Goal: Transaction & Acquisition: Purchase product/service

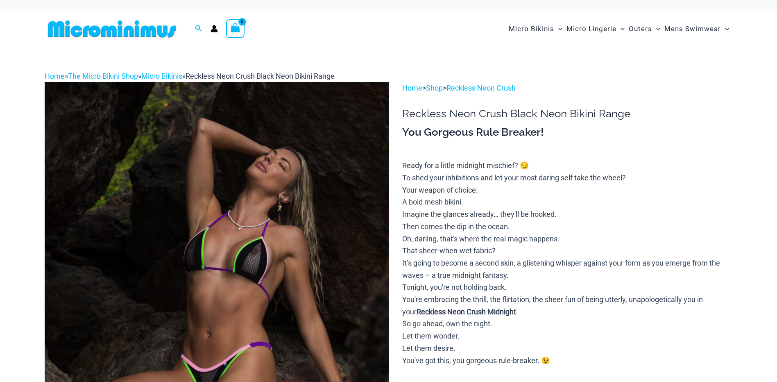
type input "**********"
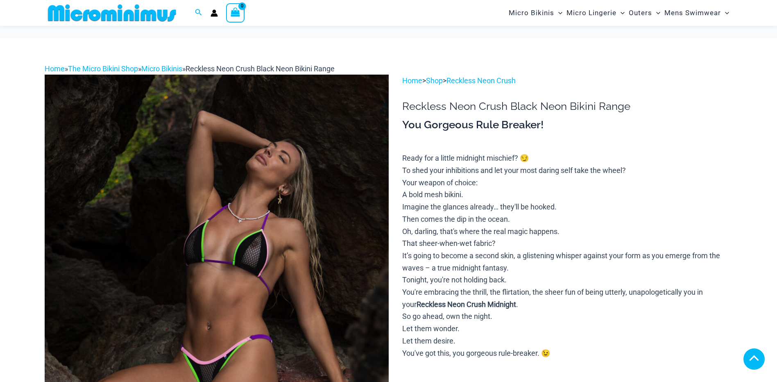
scroll to position [670, 0]
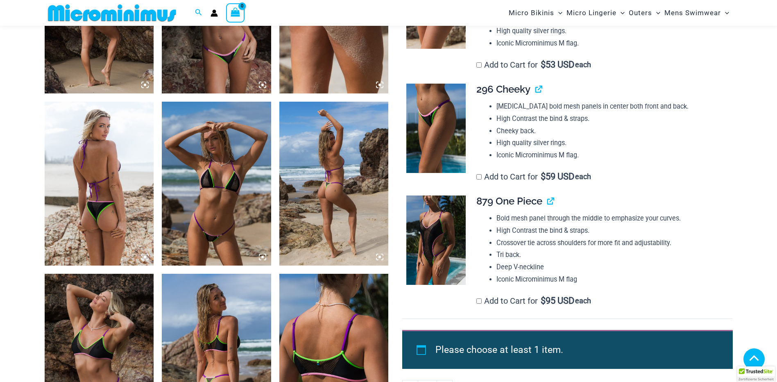
scroll to position [336, 0]
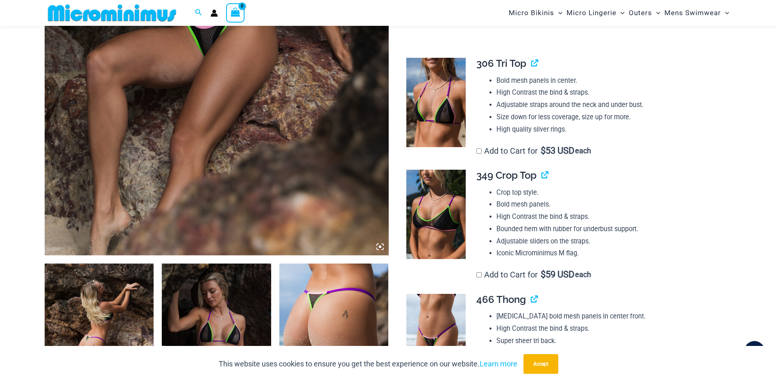
click at [136, 298] on img at bounding box center [99, 346] width 109 height 164
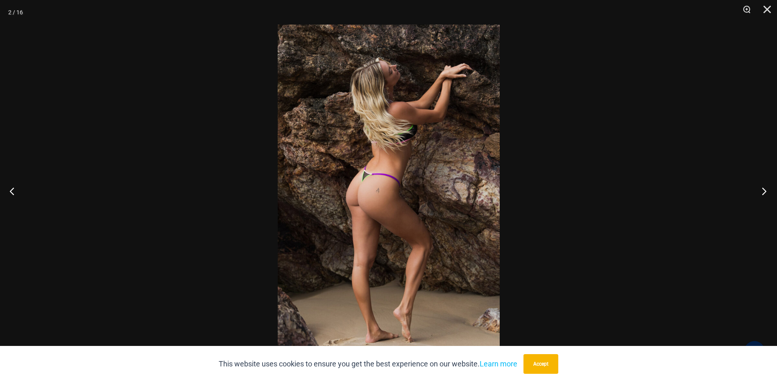
click at [764, 190] on button "Next" at bounding box center [762, 190] width 31 height 41
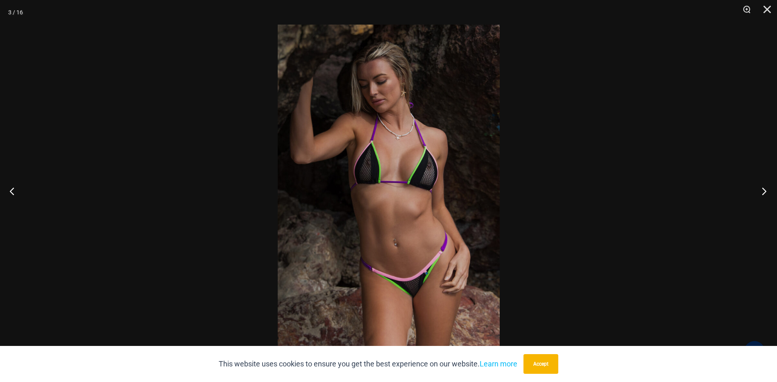
click at [764, 190] on button "Next" at bounding box center [762, 190] width 31 height 41
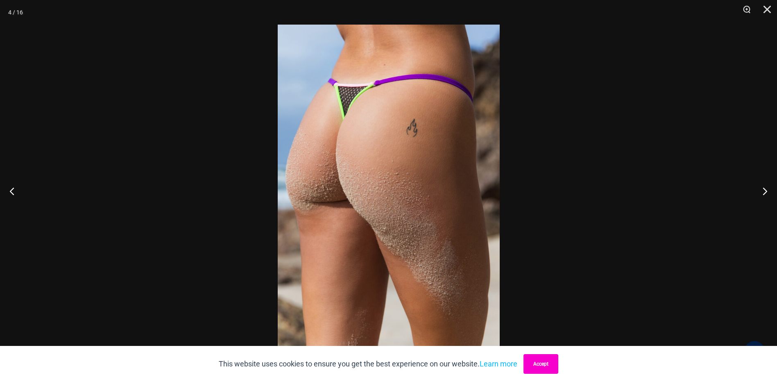
click at [540, 370] on button "Accept" at bounding box center [541, 364] width 35 height 20
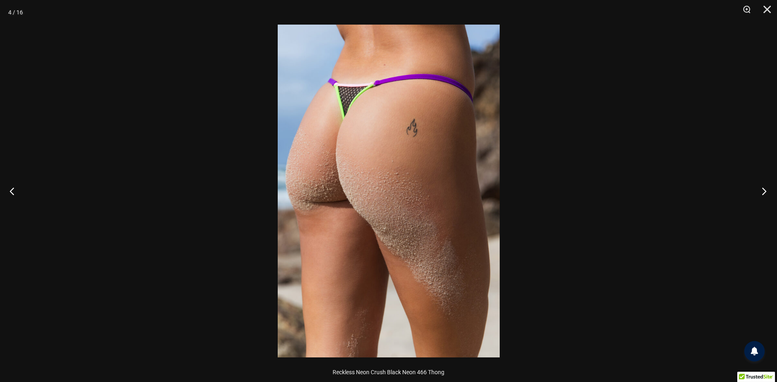
click at [764, 191] on button "Next" at bounding box center [762, 190] width 31 height 41
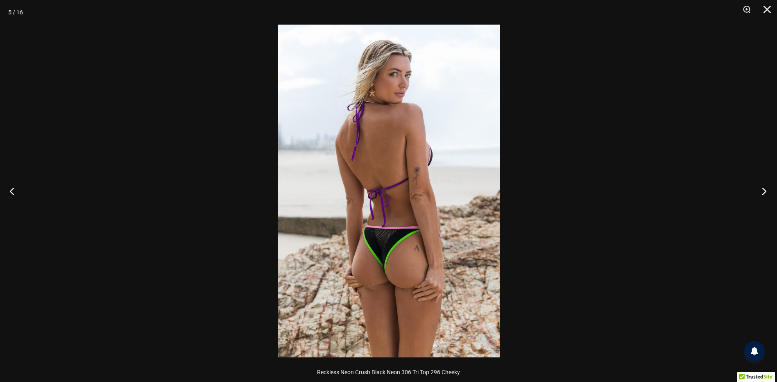
click at [764, 191] on button "Next" at bounding box center [762, 190] width 31 height 41
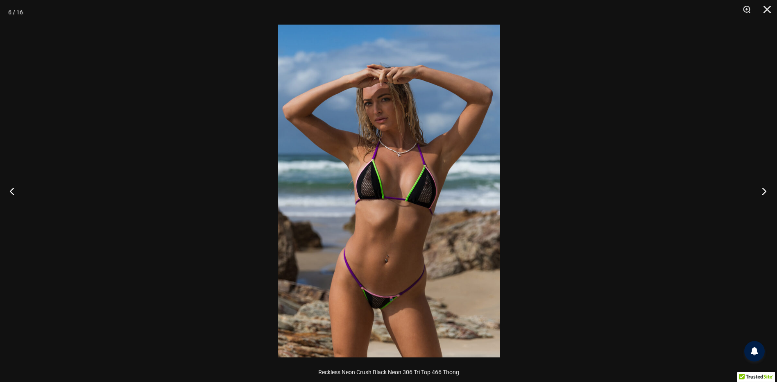
click at [764, 191] on button "Next" at bounding box center [762, 190] width 31 height 41
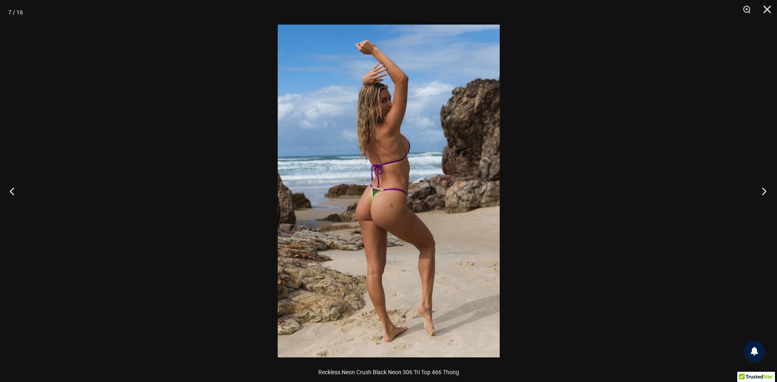
click at [764, 191] on button "Next" at bounding box center [762, 190] width 31 height 41
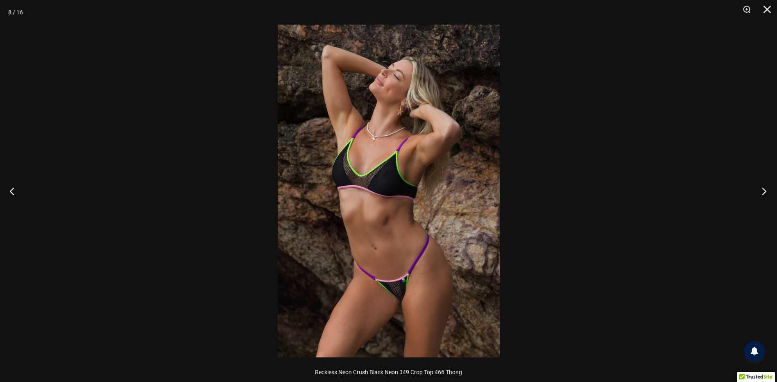
click at [764, 191] on button "Next" at bounding box center [762, 190] width 31 height 41
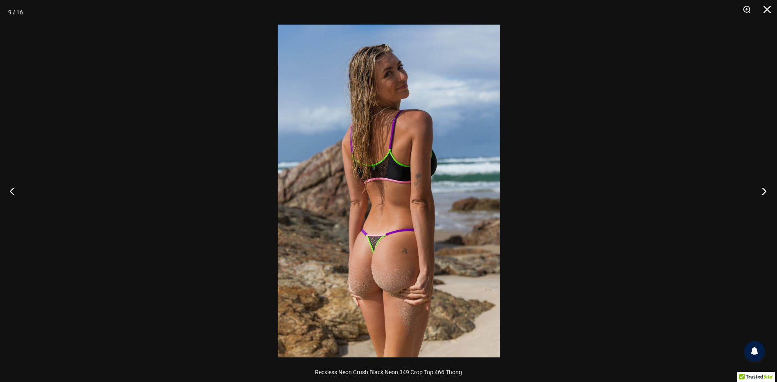
click at [764, 191] on button "Next" at bounding box center [762, 190] width 31 height 41
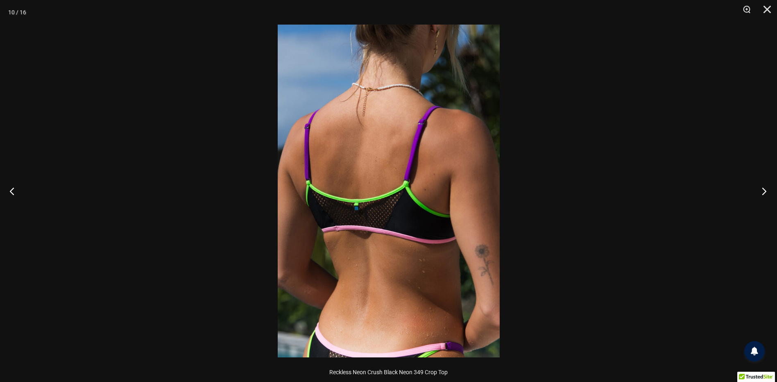
click at [764, 191] on button "Next" at bounding box center [762, 190] width 31 height 41
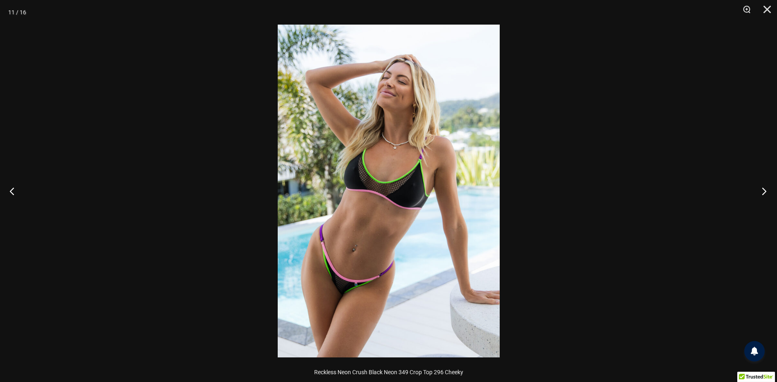
click at [764, 191] on button "Next" at bounding box center [762, 190] width 31 height 41
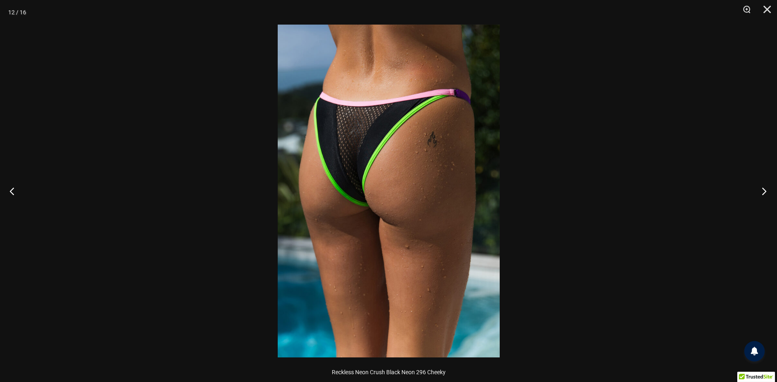
click at [764, 191] on button "Next" at bounding box center [762, 190] width 31 height 41
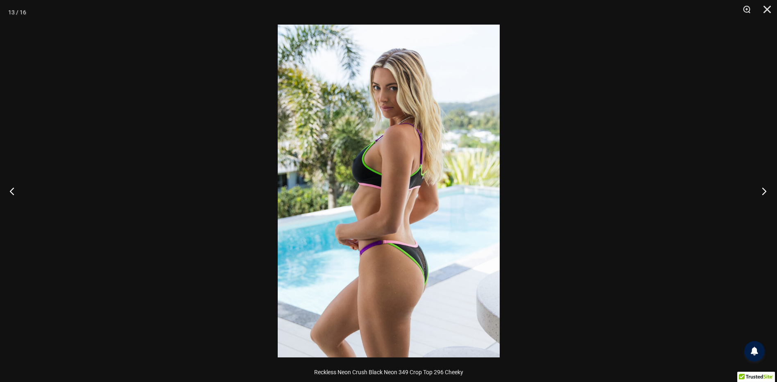
click at [764, 191] on button "Next" at bounding box center [762, 190] width 31 height 41
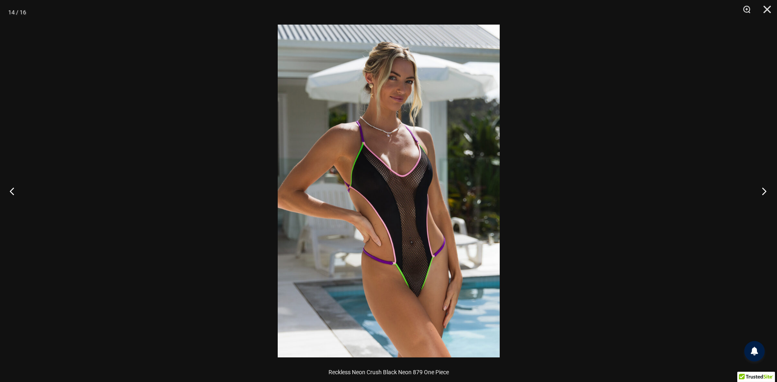
click at [764, 191] on button "Next" at bounding box center [762, 190] width 31 height 41
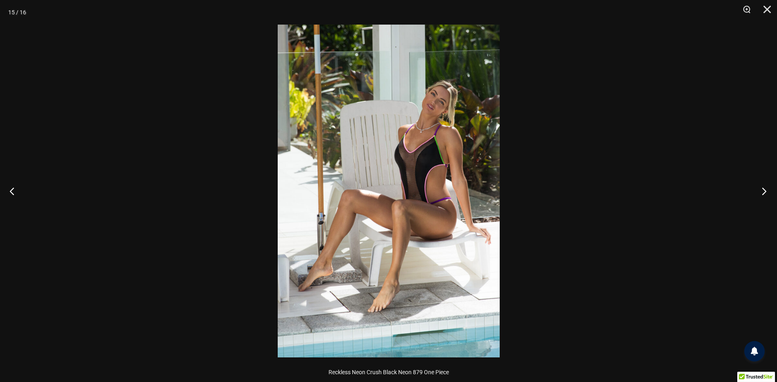
click at [764, 191] on button "Next" at bounding box center [762, 190] width 31 height 41
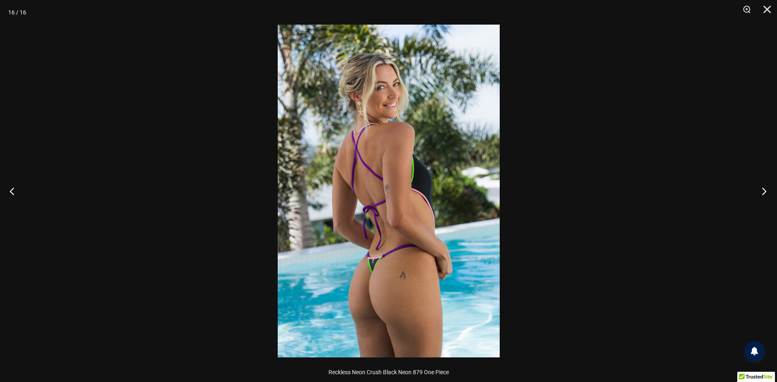
click at [764, 191] on button "Next" at bounding box center [762, 190] width 31 height 41
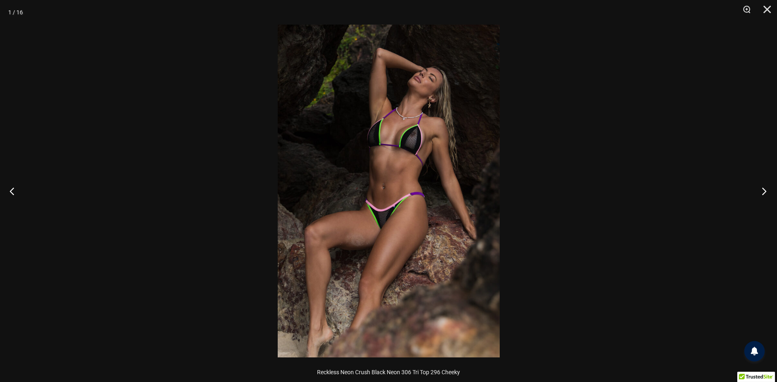
click at [764, 191] on button "Next" at bounding box center [762, 190] width 31 height 41
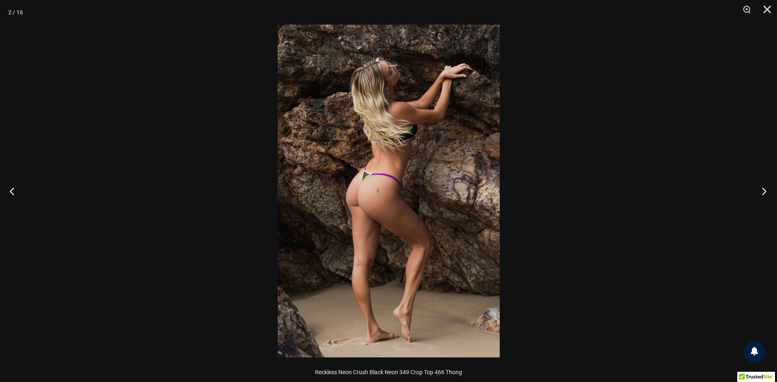
click at [764, 191] on button "Next" at bounding box center [762, 190] width 31 height 41
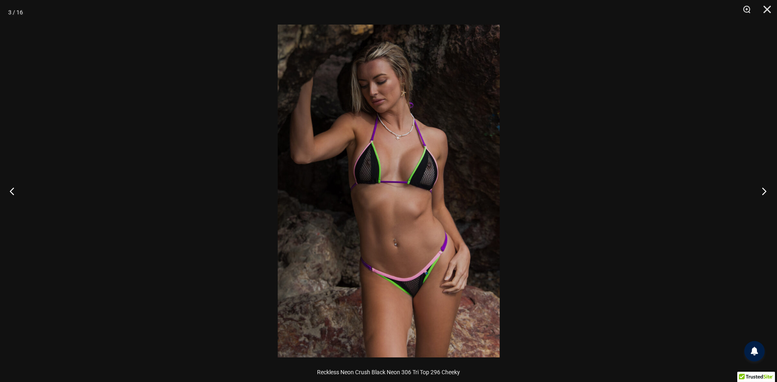
click at [764, 191] on button "Next" at bounding box center [762, 190] width 31 height 41
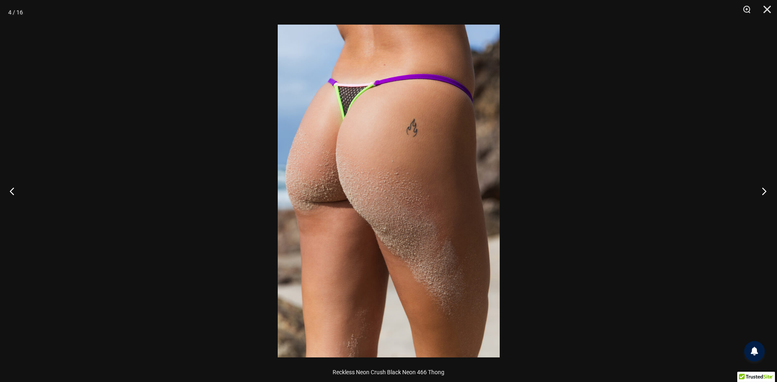
click at [764, 191] on button "Next" at bounding box center [762, 190] width 31 height 41
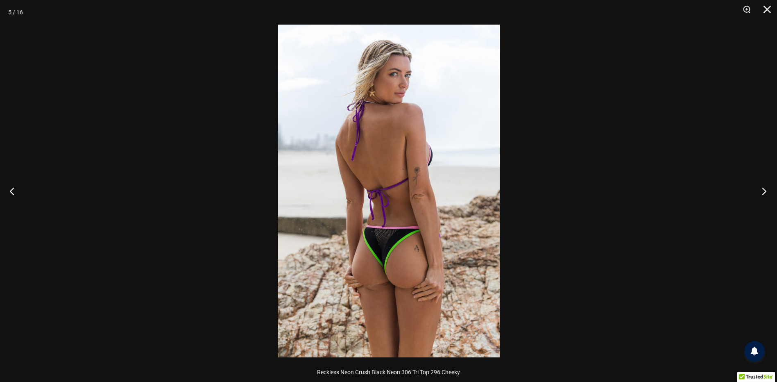
click at [764, 191] on button "Next" at bounding box center [762, 190] width 31 height 41
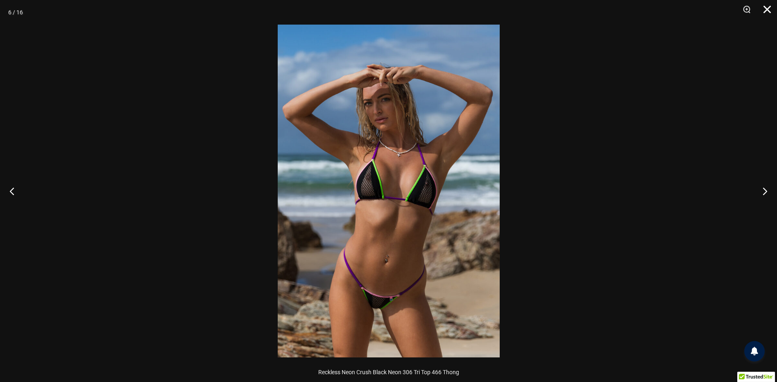
click at [765, 7] on button "Close" at bounding box center [765, 12] width 20 height 25
